Goal: Check status: Check status

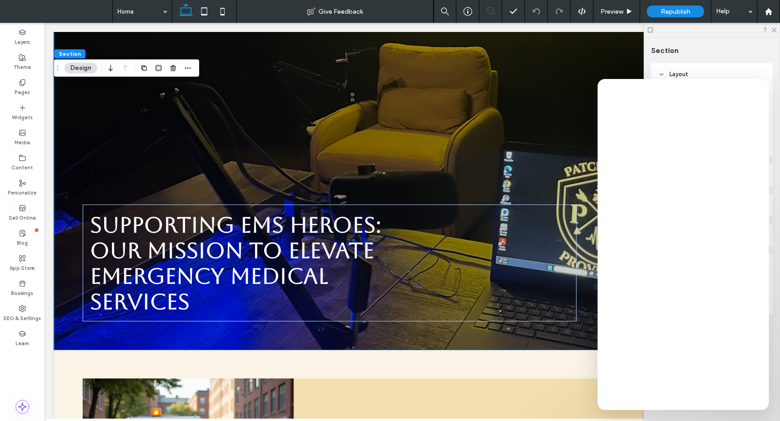
scroll to position [274, 0]
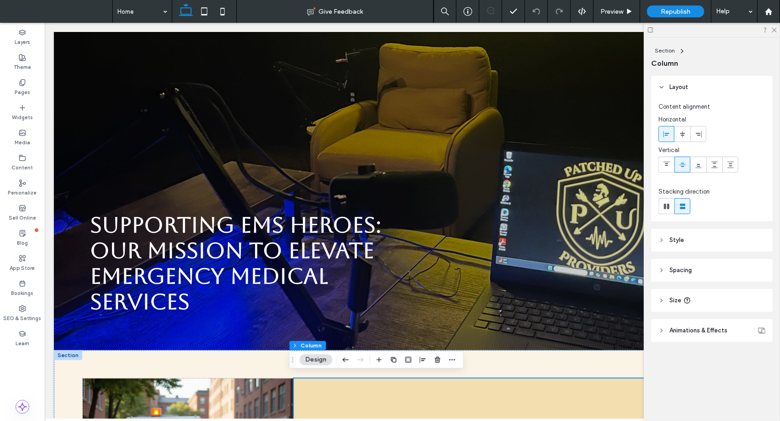
click at [771, 28] on icon at bounding box center [774, 29] width 6 height 6
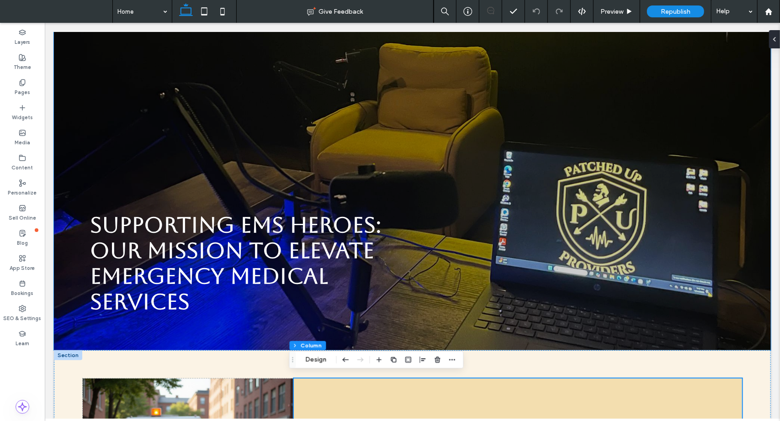
click at [575, 332] on div "Supporting EMS Heroes: Our Mission to Elevate Emergency Medical Services" at bounding box center [411, 133] width 717 height 432
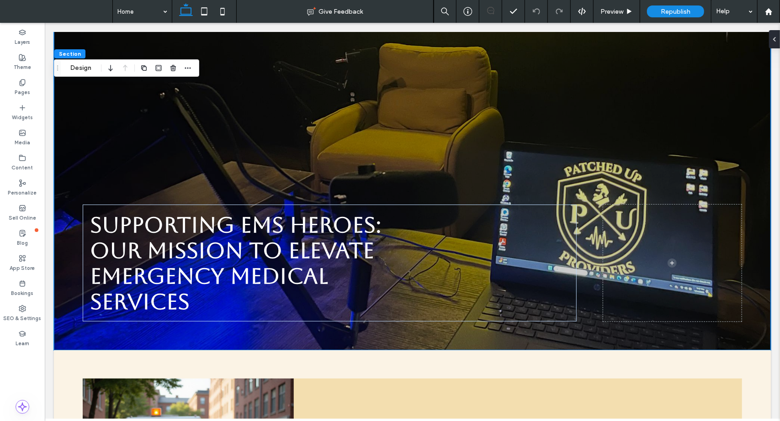
click at [575, 332] on div "Supporting EMS Heroes: Our Mission to Elevate Emergency Medical Services" at bounding box center [411, 133] width 717 height 432
click at [490, 161] on div "Supporting EMS Heroes: Our Mission to Elevate Emergency Medical Services" at bounding box center [411, 133] width 717 height 432
click at [429, 138] on div "Supporting EMS Heroes: Our Mission to Elevate Emergency Medical Services" at bounding box center [411, 133] width 717 height 432
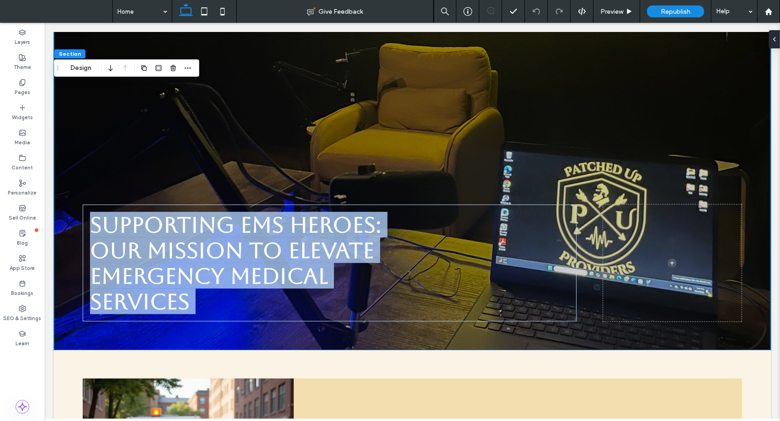
click at [429, 138] on div "Supporting EMS Heroes: Our Mission to Elevate Emergency Medical Services" at bounding box center [411, 133] width 717 height 432
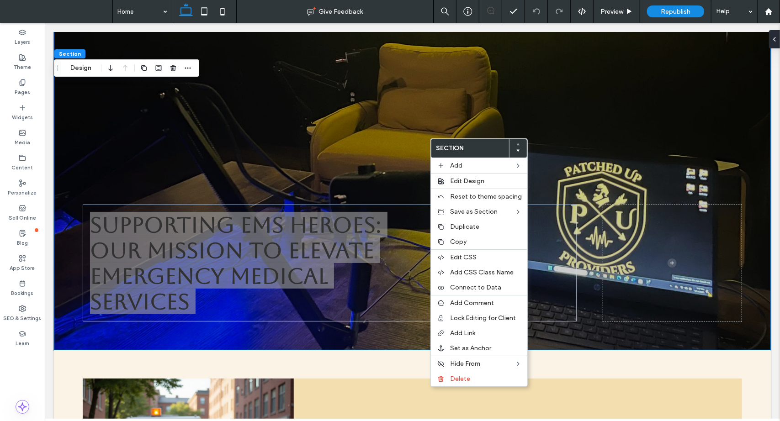
click at [455, 181] on span "Edit Design" at bounding box center [467, 181] width 34 height 8
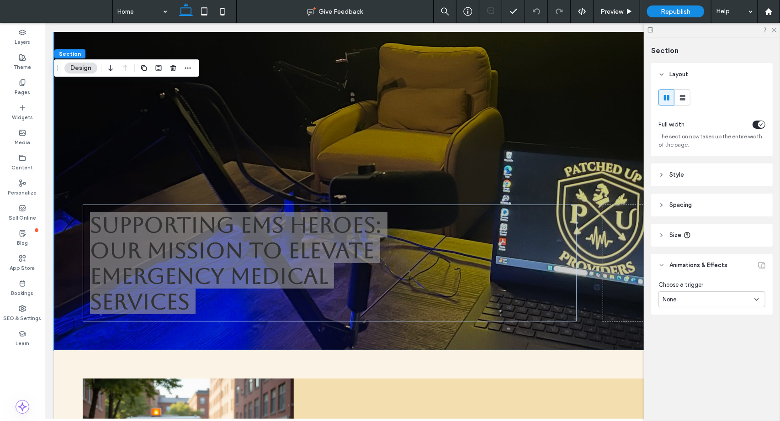
drag, startPoint x: 772, startPoint y: 29, endPoint x: 712, endPoint y: 11, distance: 62.4
click at [772, 29] on icon at bounding box center [774, 29] width 6 height 6
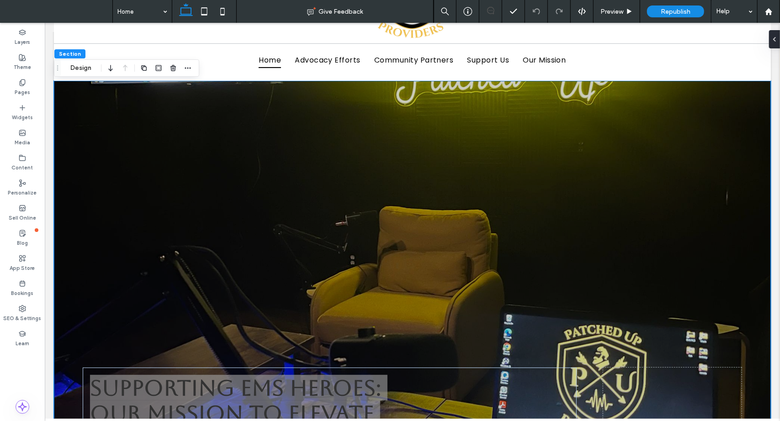
scroll to position [91, 0]
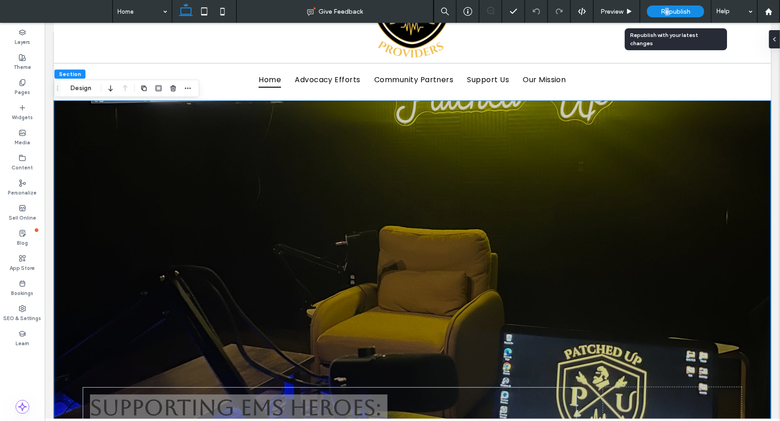
click at [667, 8] on span "Republish" at bounding box center [676, 12] width 30 height 8
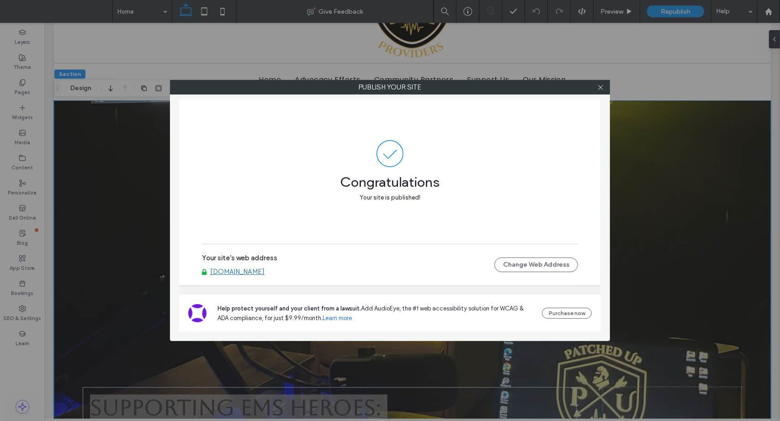
click at [600, 86] on icon at bounding box center [600, 87] width 7 height 7
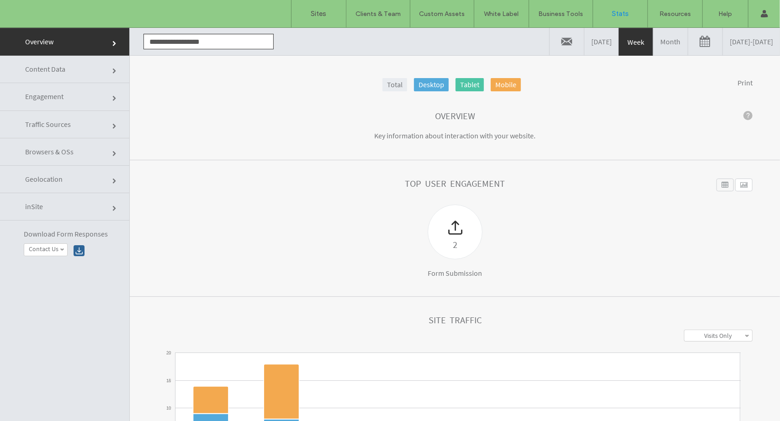
click at [729, 33] on link "10/06/2025 - 10/13/2025" at bounding box center [751, 40] width 57 height 27
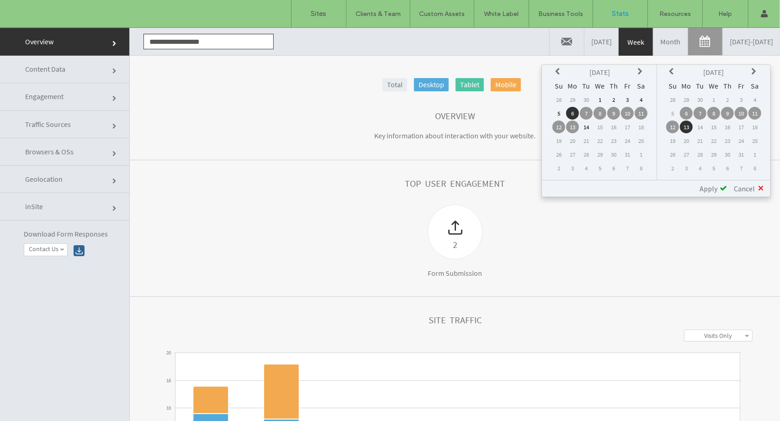
click at [559, 73] on icon at bounding box center [558, 71] width 7 height 7
click at [625, 99] on td "1" at bounding box center [627, 99] width 13 height 13
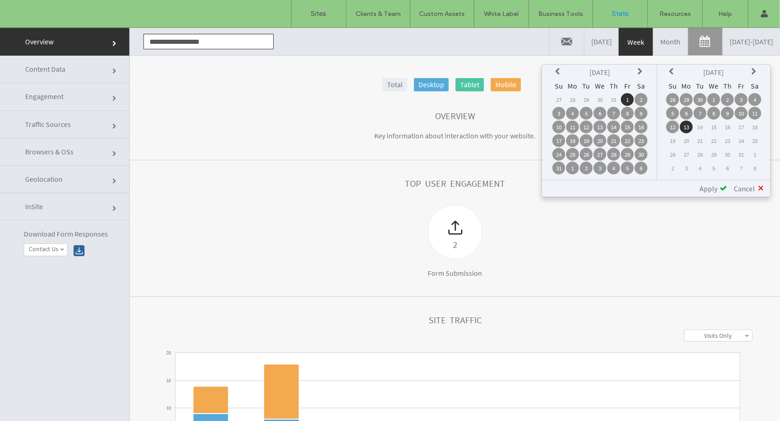
click at [715, 189] on span "Apply" at bounding box center [708, 188] width 18 height 9
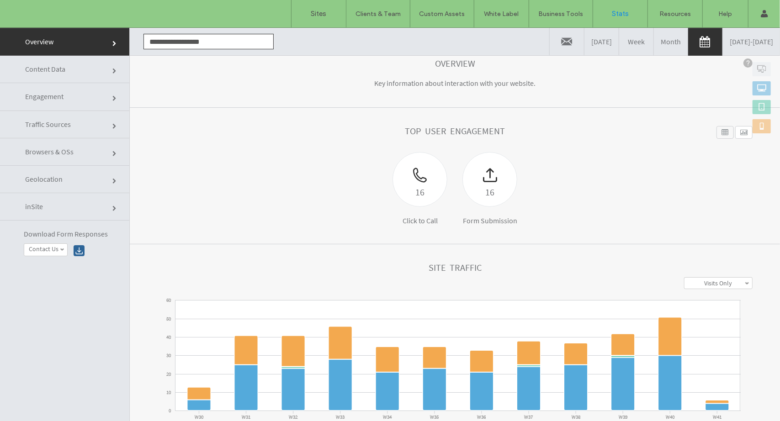
scroll to position [137, 0]
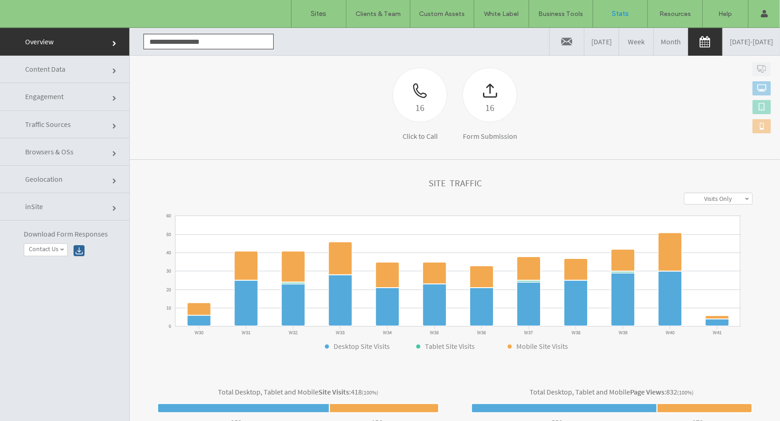
click at [716, 196] on label "Visits Only" at bounding box center [718, 198] width 28 height 8
click at [717, 230] on label "Visits + Views" at bounding box center [718, 232] width 35 height 8
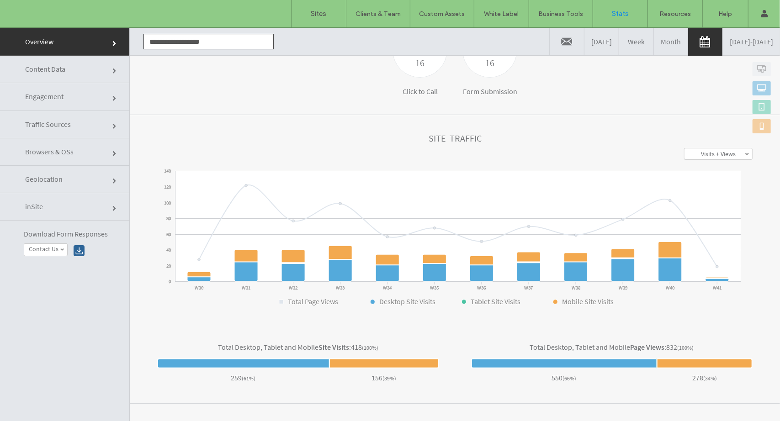
scroll to position [183, 0]
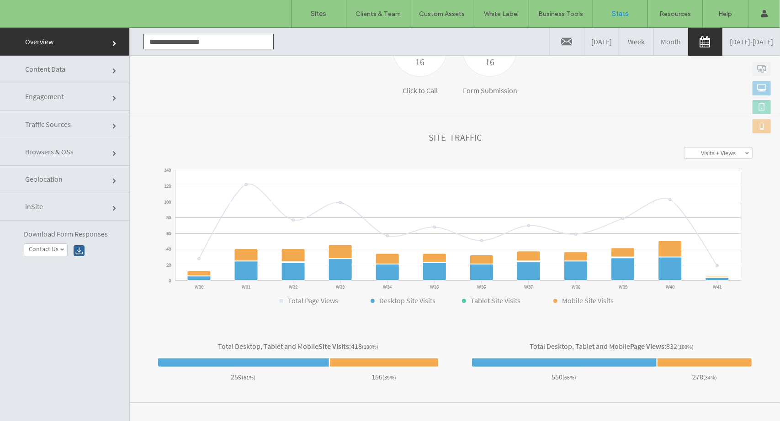
click at [228, 40] on input "**********" at bounding box center [208, 41] width 130 height 16
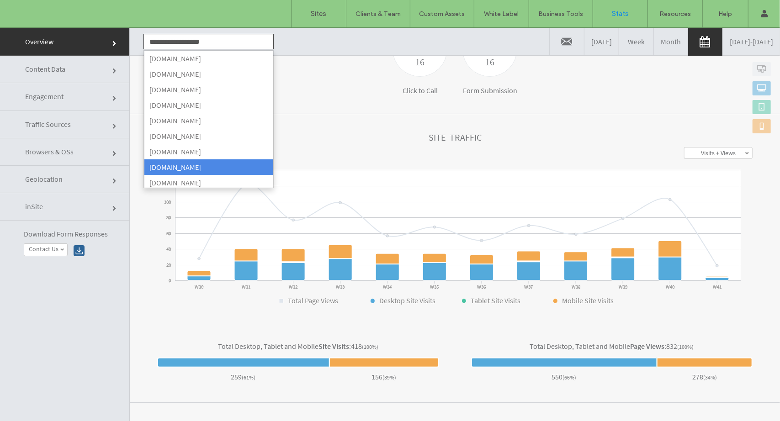
scroll to position [0, 0]
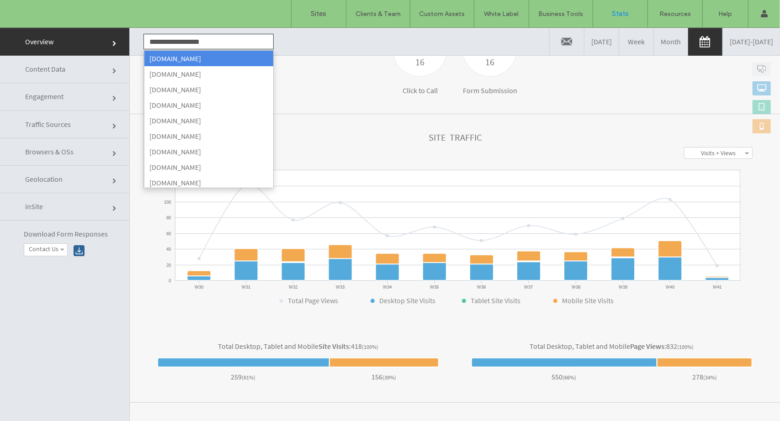
click at [220, 63] on li "[DOMAIN_NAME]" at bounding box center [208, 58] width 129 height 16
type input "**********"
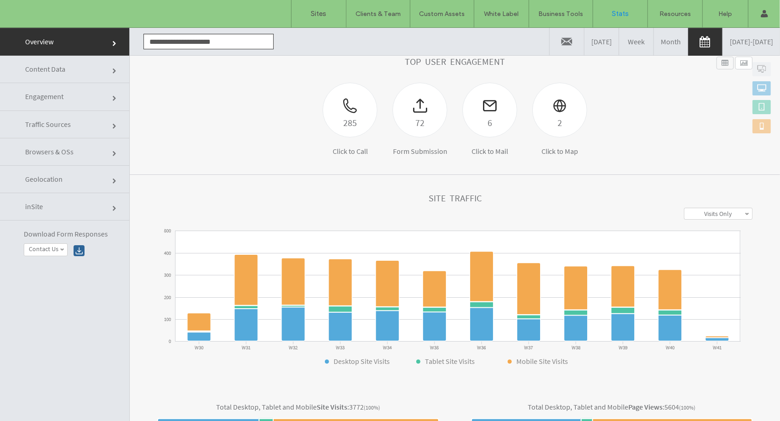
scroll to position [137, 0]
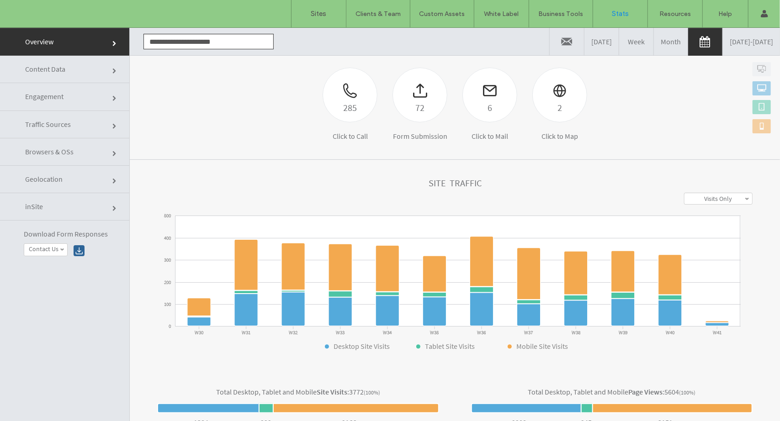
click at [704, 201] on label "Visits Only" at bounding box center [718, 198] width 28 height 8
click at [704, 232] on label "Visits + Views" at bounding box center [718, 232] width 35 height 8
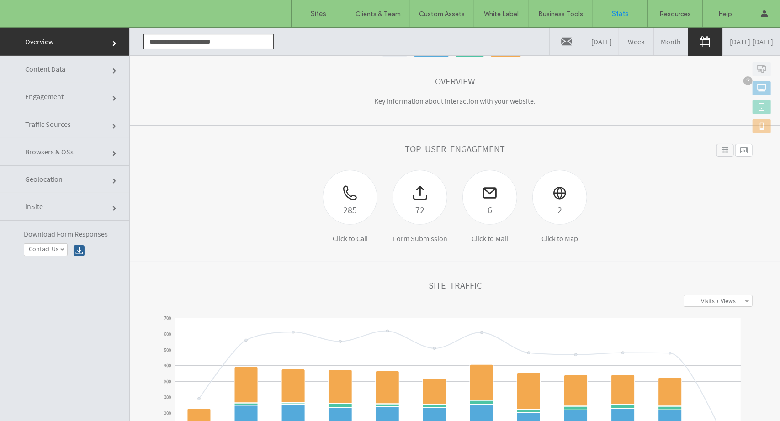
scroll to position [0, 0]
